Goal: Task Accomplishment & Management: Use online tool/utility

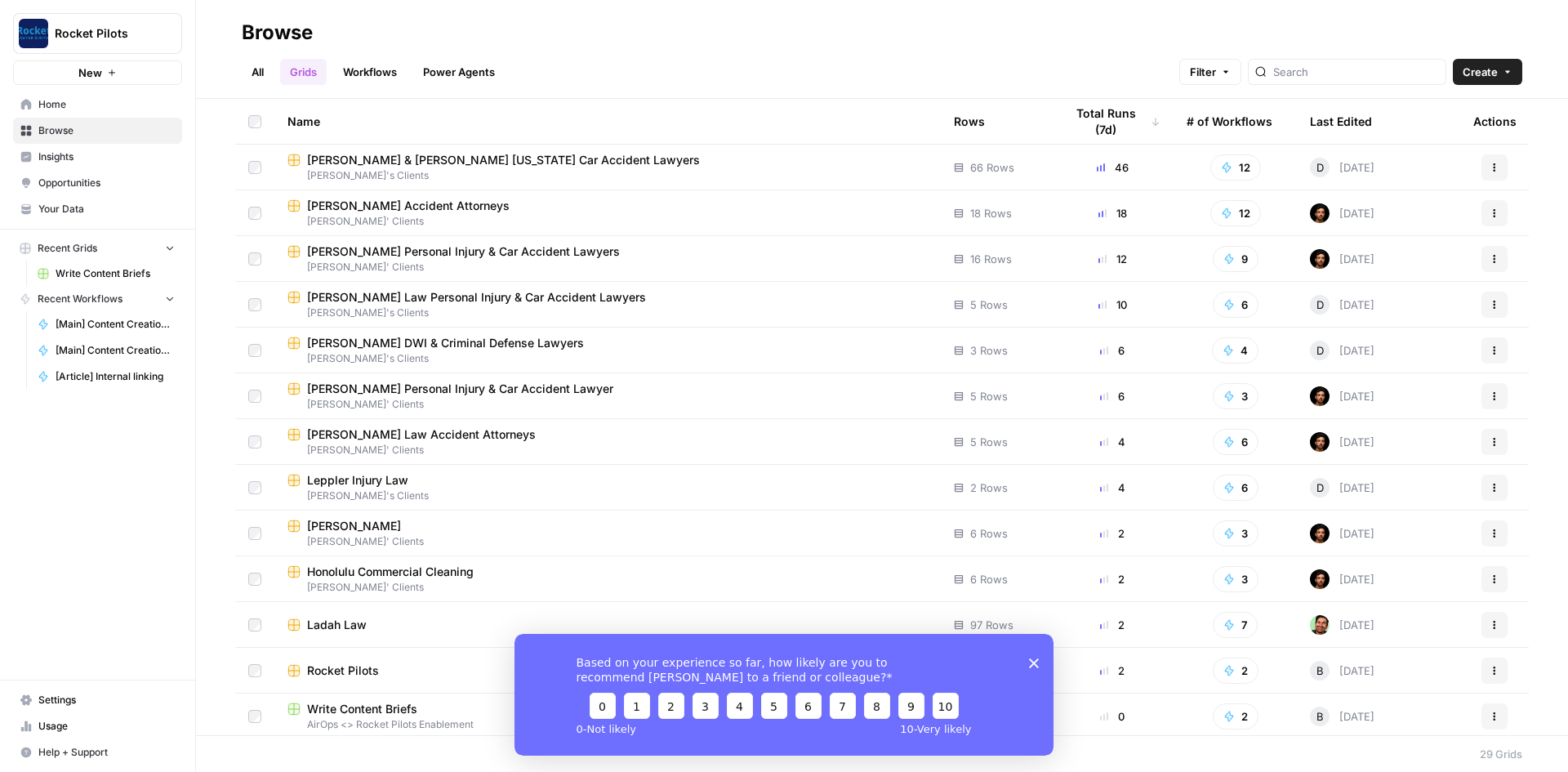
click at [112, 249] on button "Recent Grids" at bounding box center [98, 248] width 169 height 25
click at [112, 248] on button "Recent Grids" at bounding box center [98, 248] width 169 height 25
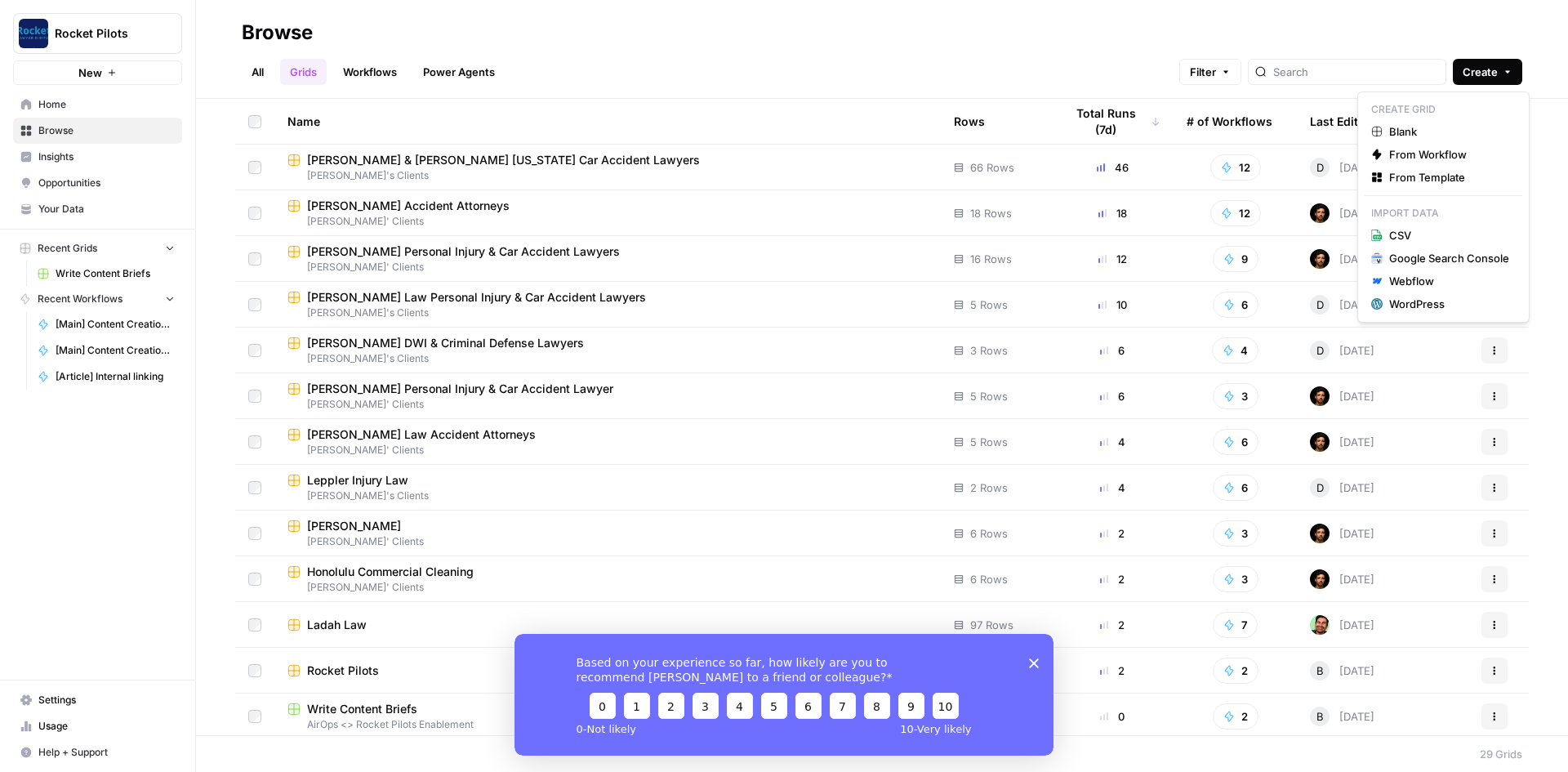
click at [1493, 81] on button "Create" at bounding box center [1487, 72] width 69 height 26
click at [1405, 134] on span "Blank" at bounding box center [1449, 132] width 120 height 17
